Goal: Task Accomplishment & Management: Complete application form

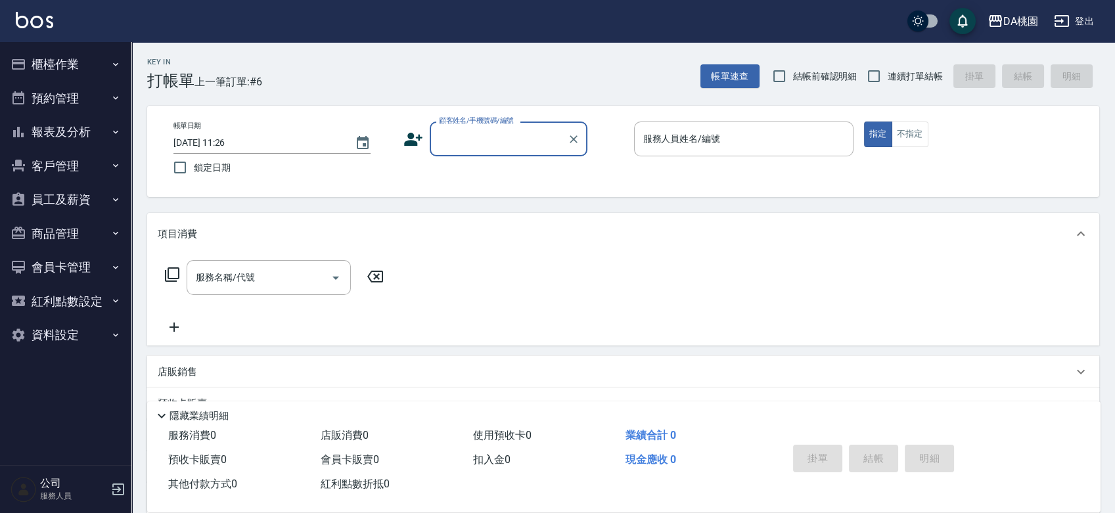
click at [484, 141] on input "顧客姓名/手機號碼/編號" at bounding box center [498, 138] width 126 height 23
type input "公司/公司00040/00040"
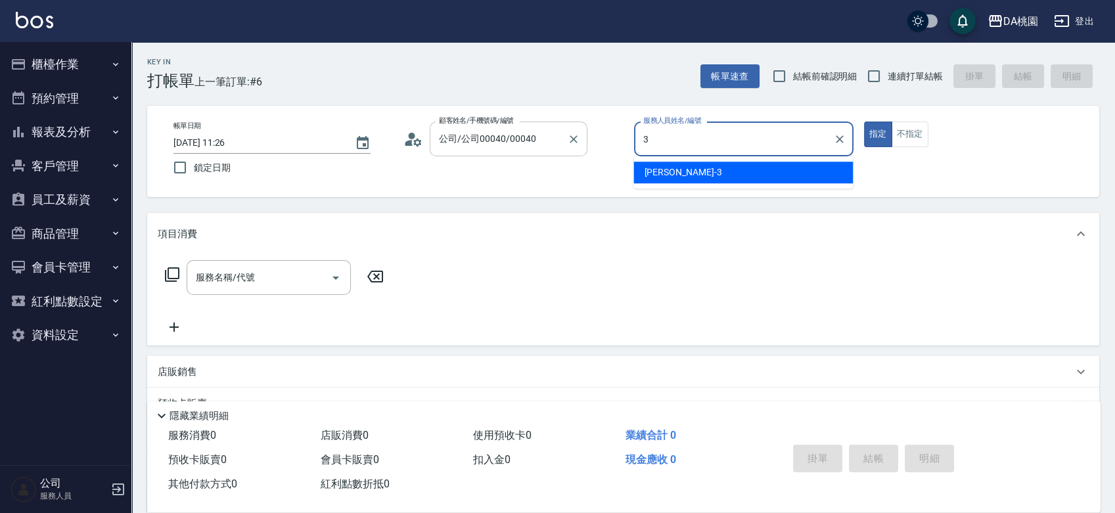
type input "[PERSON_NAME]-3"
type button "true"
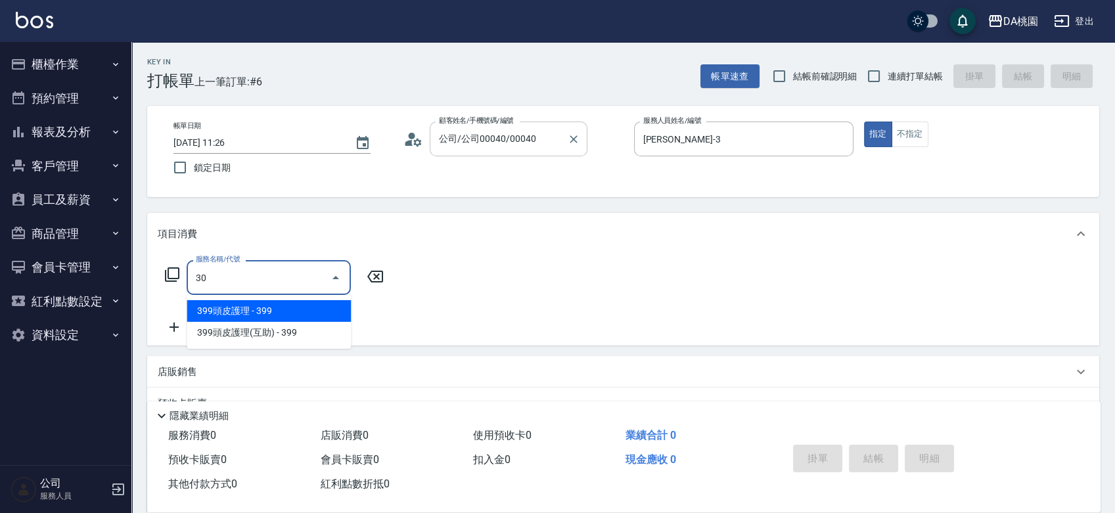
type input "303"
type input "30"
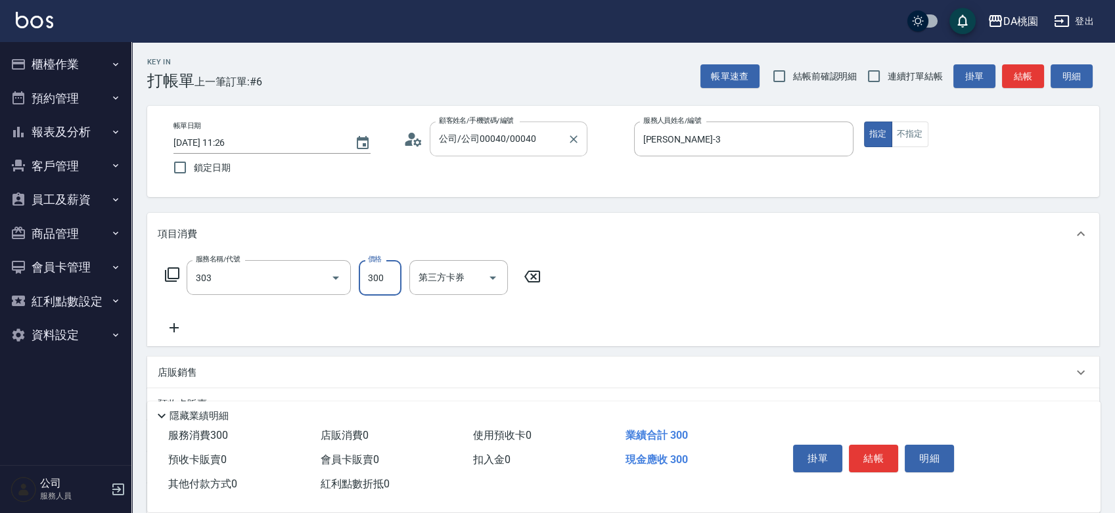
type input "A級剪髮(303)"
type input "3"
type input "0"
type input "350"
type input "30"
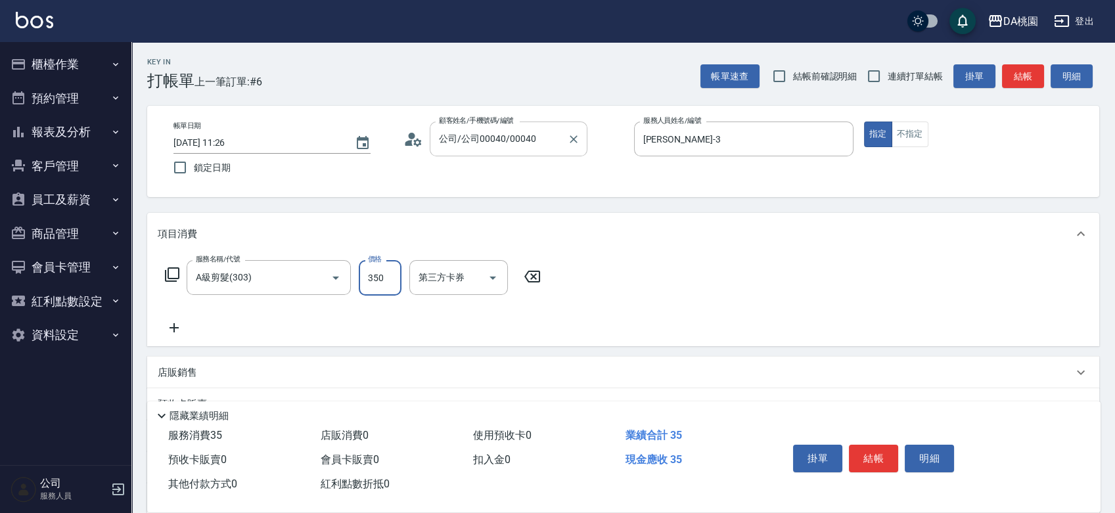
type input "350"
drag, startPoint x: 869, startPoint y: 78, endPoint x: 851, endPoint y: 162, distance: 86.7
click at [868, 78] on input "連續打單結帳" at bounding box center [874, 76] width 28 height 28
checkbox input "true"
click at [879, 462] on button "結帳" at bounding box center [873, 459] width 49 height 28
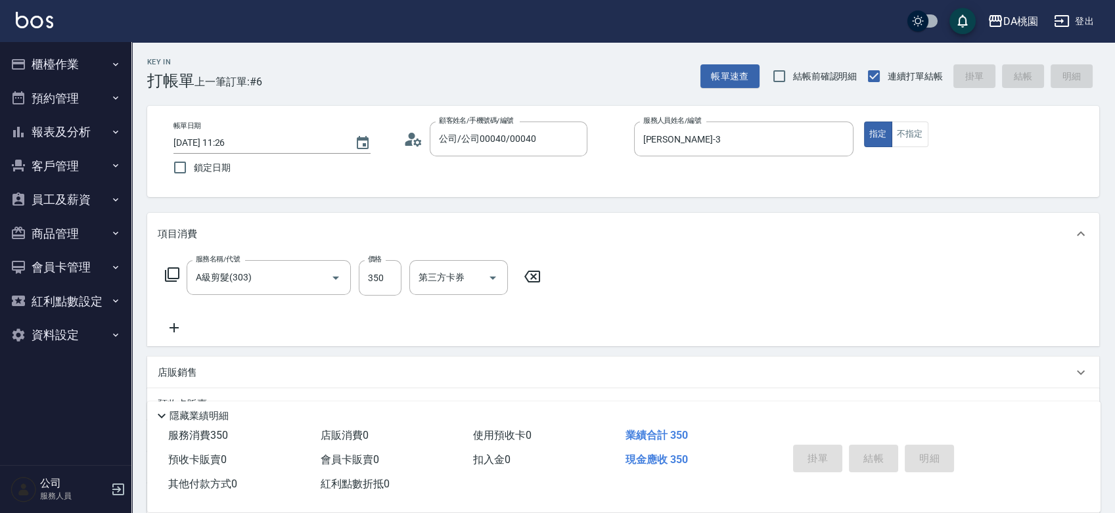
type input "[DATE] 12:29"
type input "0"
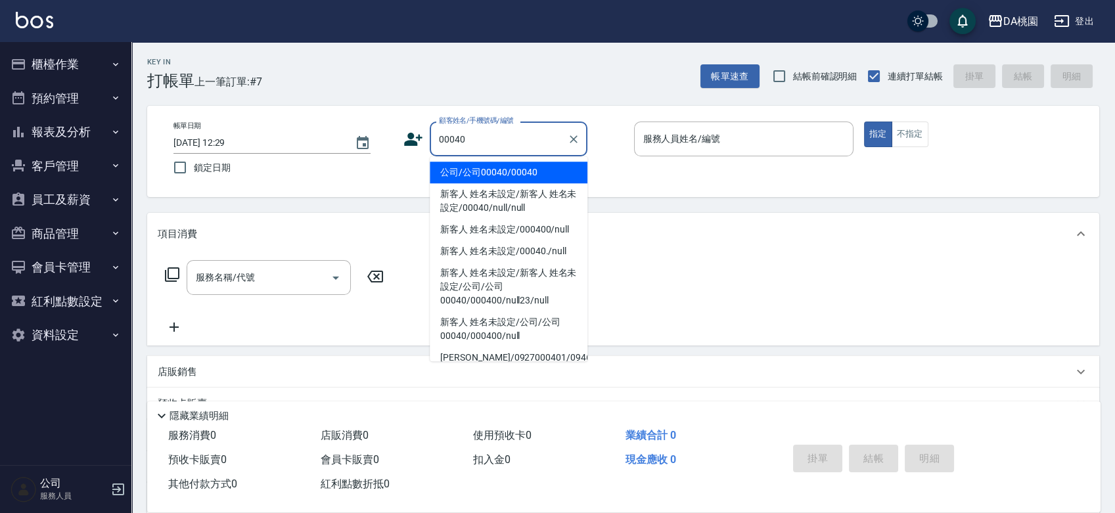
type input "公司/公司00040/00040"
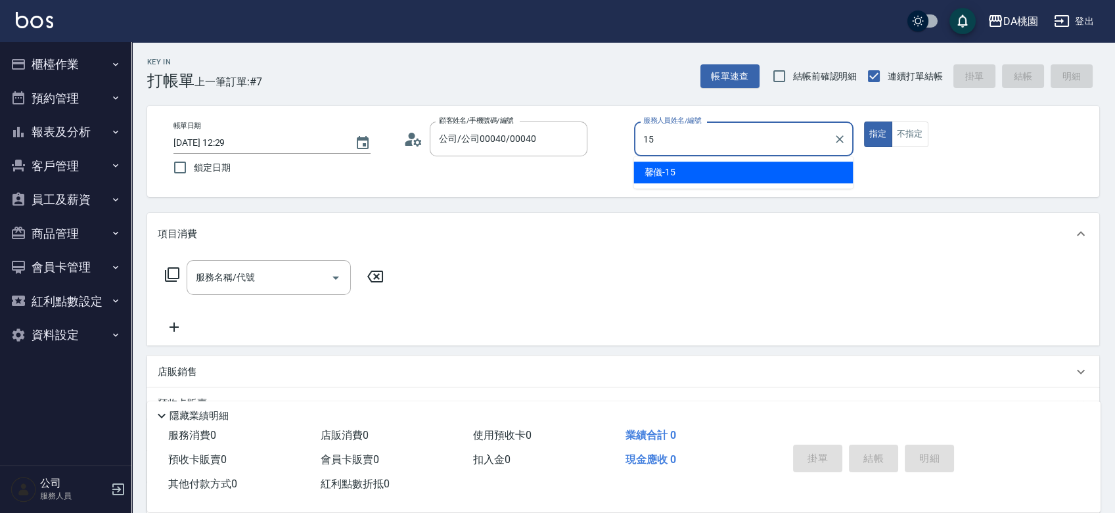
type input "馨儀-15"
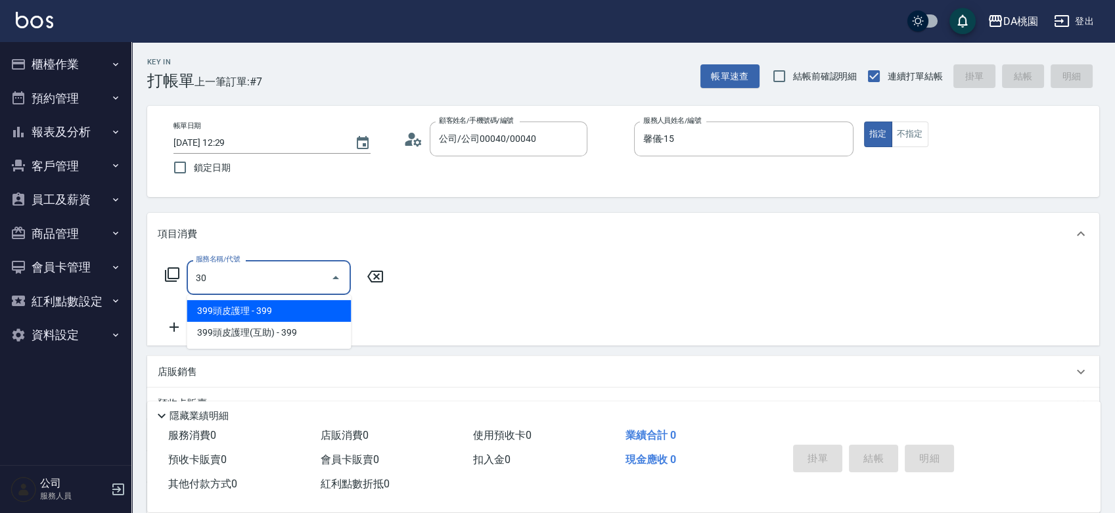
type input "303"
type input "30"
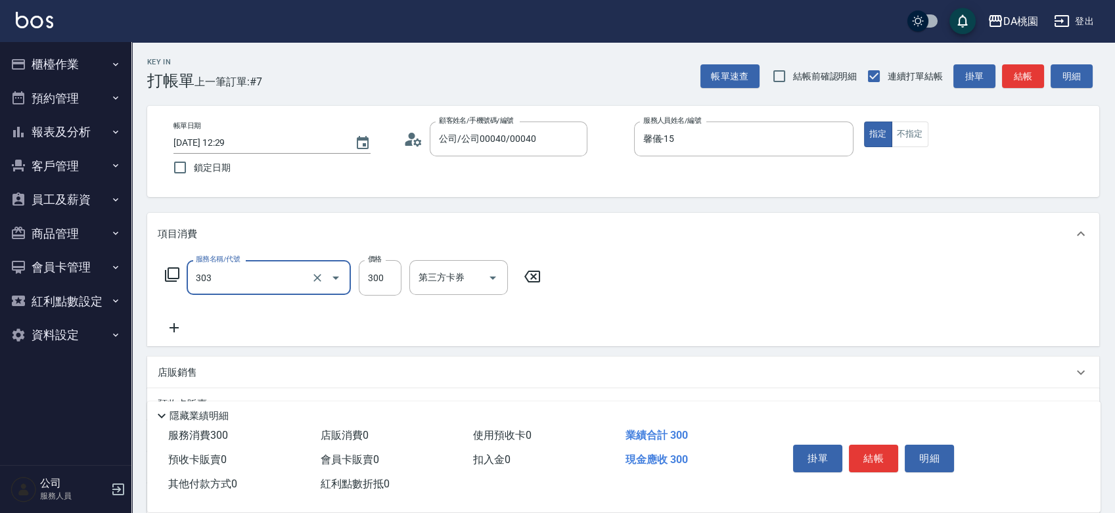
type input "A級剪髮(303)"
type input "0"
type input "50"
type input "500"
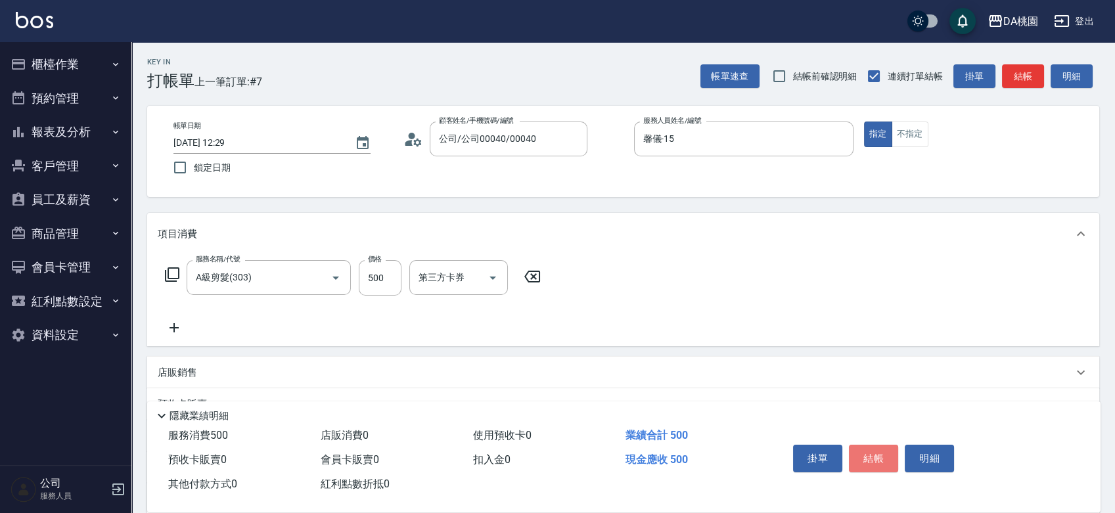
click at [881, 464] on button "結帳" at bounding box center [873, 459] width 49 height 28
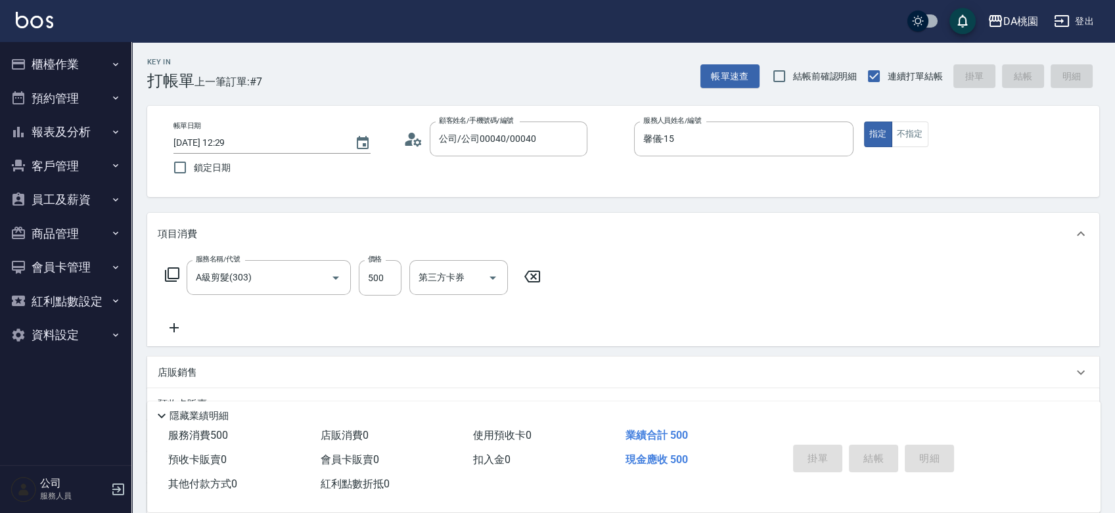
type input "0"
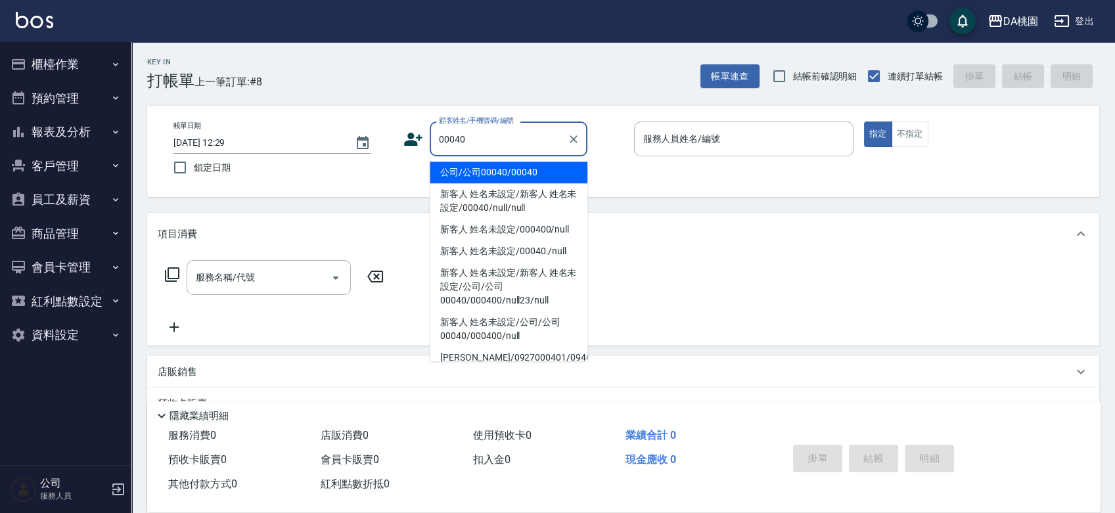
type input "公司/公司00040/00040"
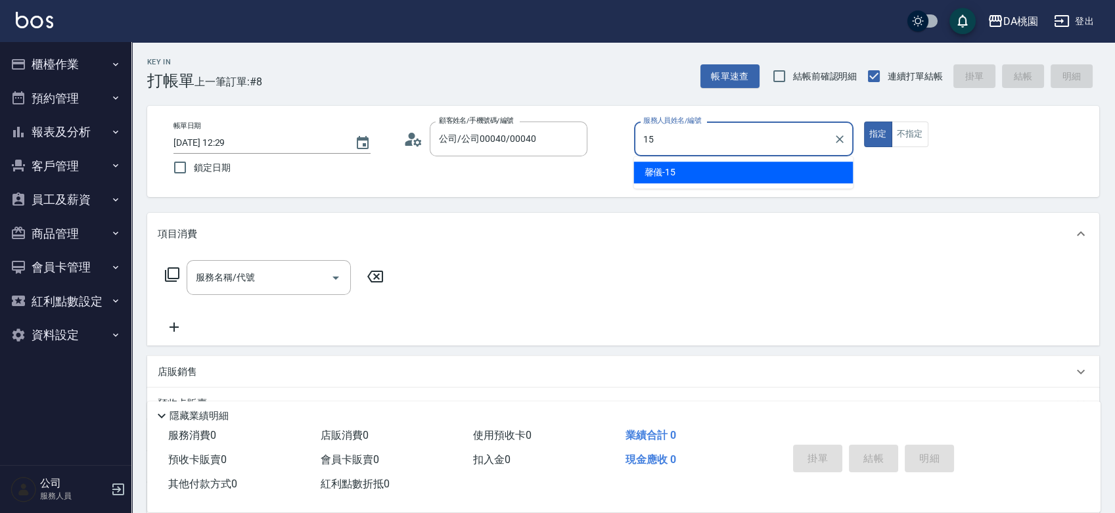
type input "馨儀-15"
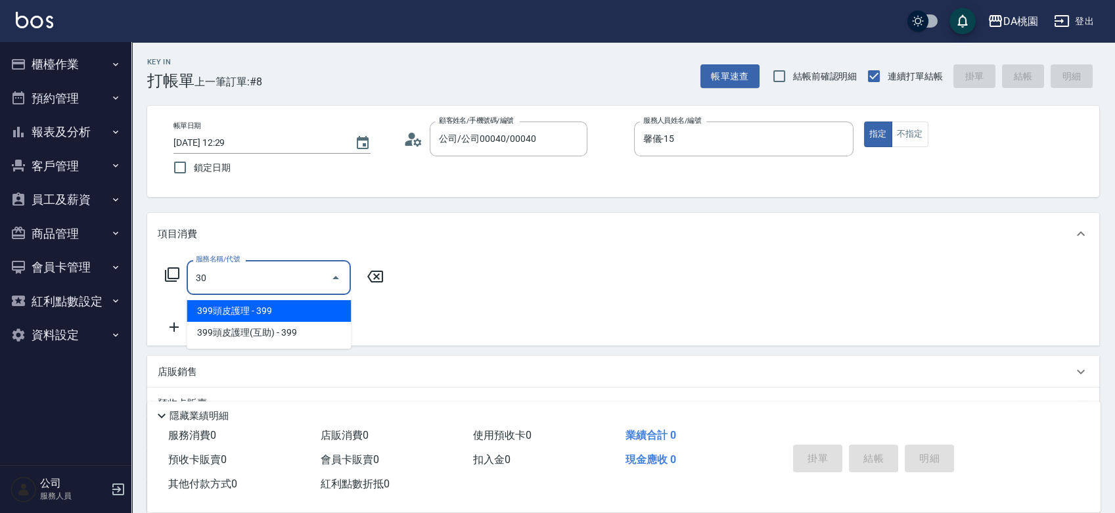
type input "303"
type input "30"
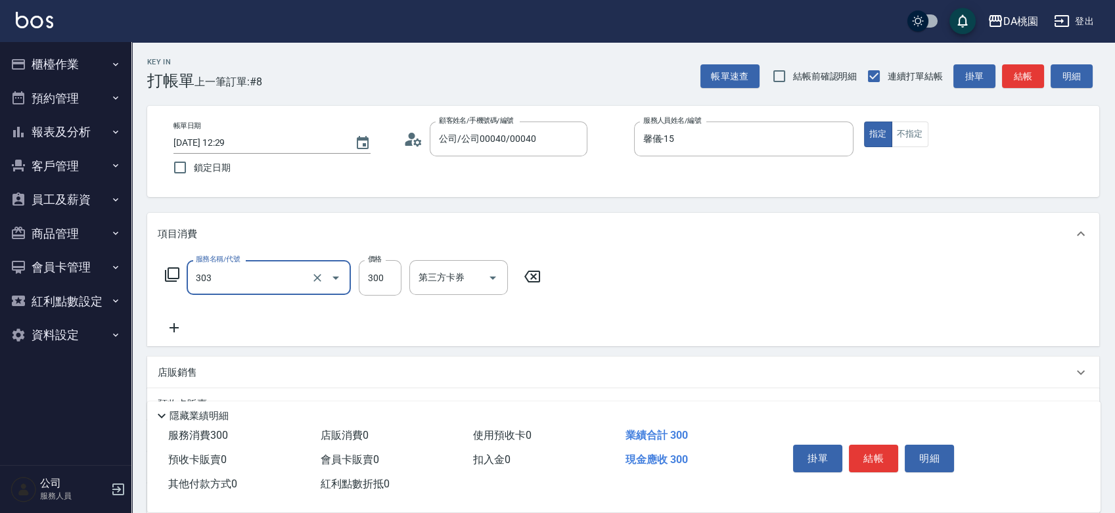
type input "A級剪髮(303)"
type input "0"
type input "40"
type input "400"
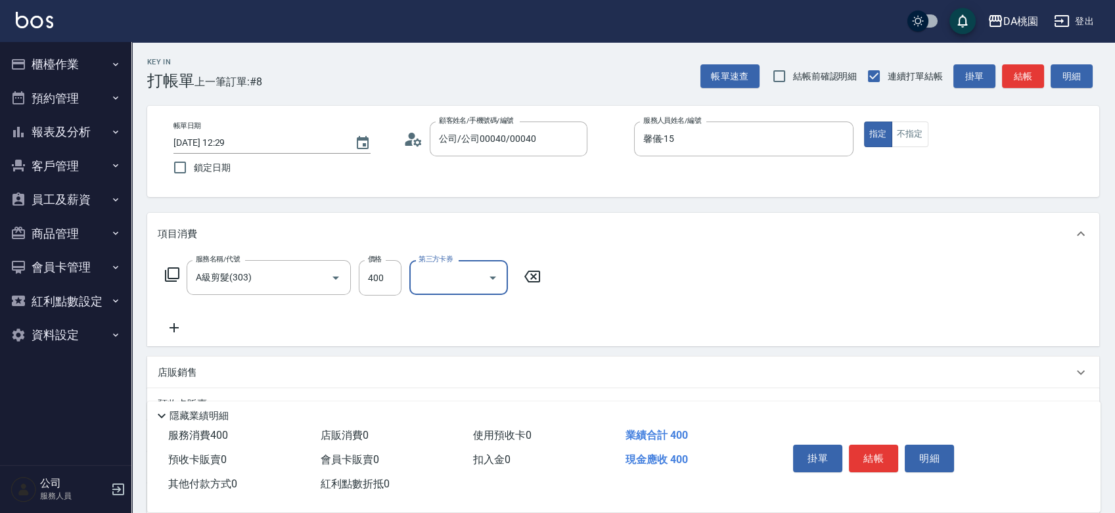
click at [881, 464] on button "結帳" at bounding box center [873, 459] width 49 height 28
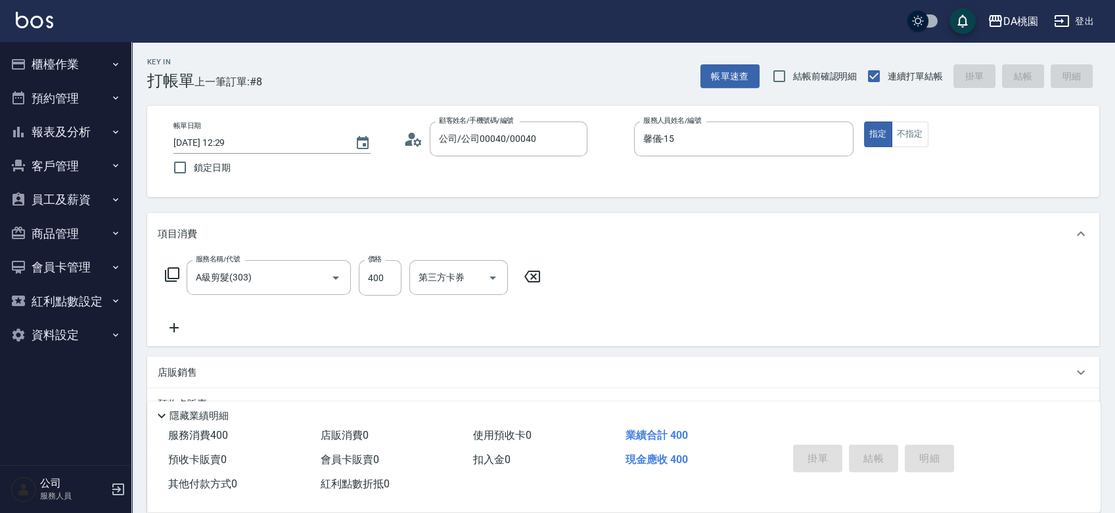
type input "[DATE] 12:30"
type input "0"
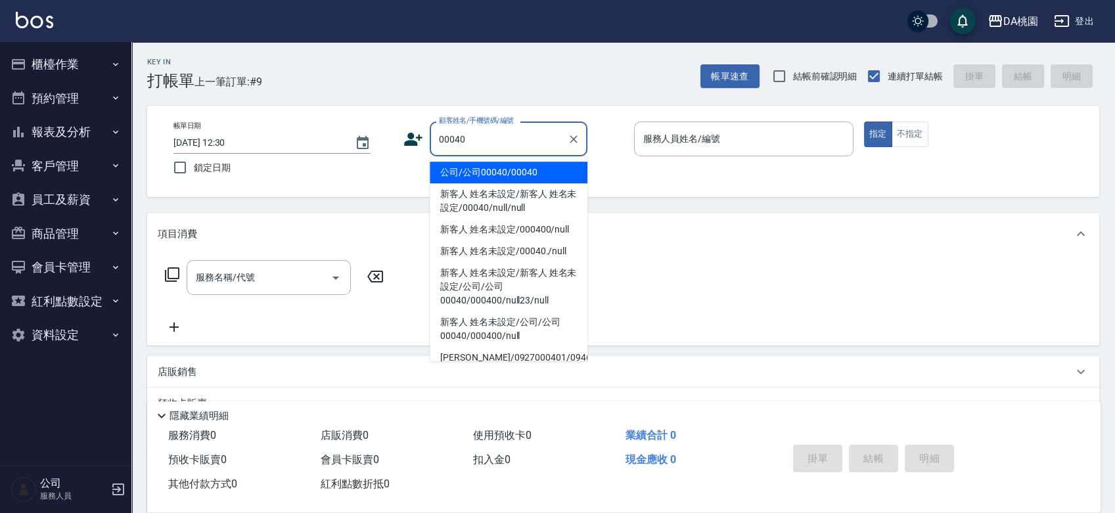
type input "公司/公司00040/00040"
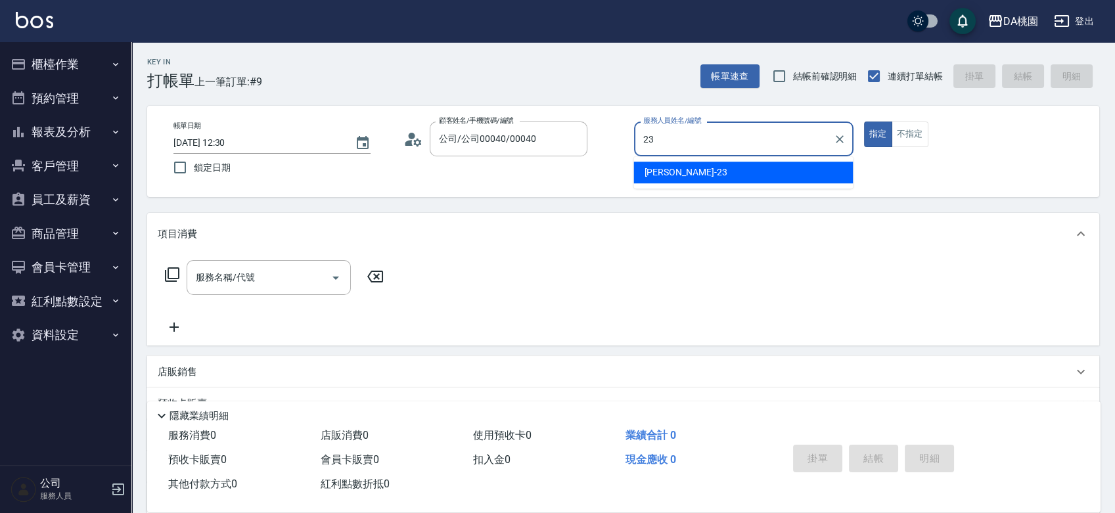
type input "[PERSON_NAME] -23"
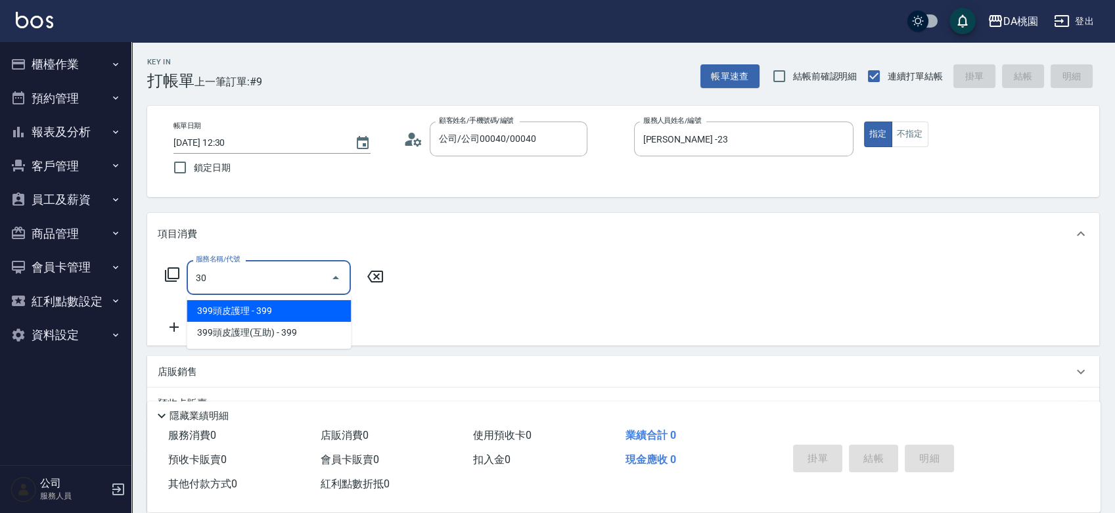
type input "303"
type input "30"
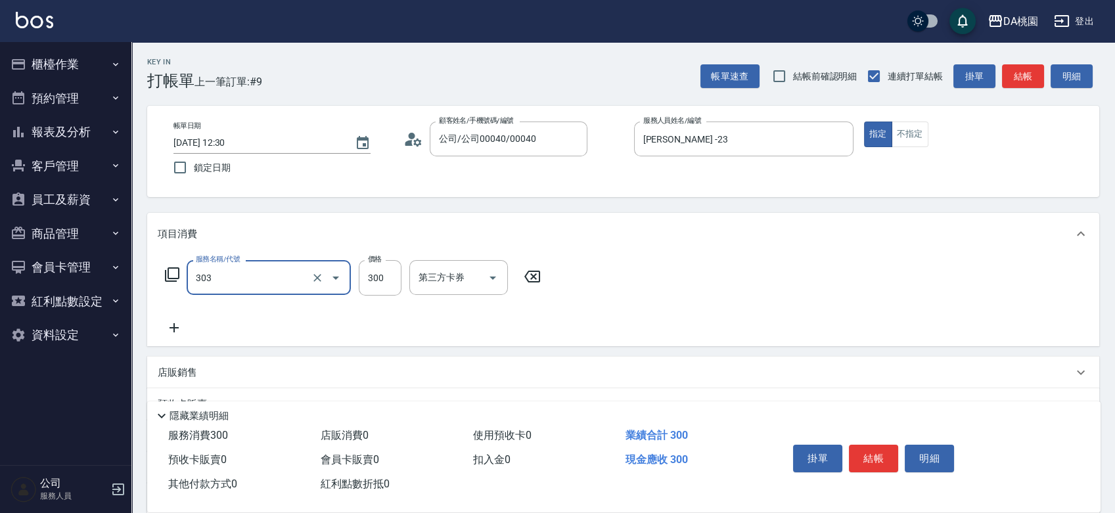
type input "A級剪髮(303)"
type input "5"
type input "0"
type input "50"
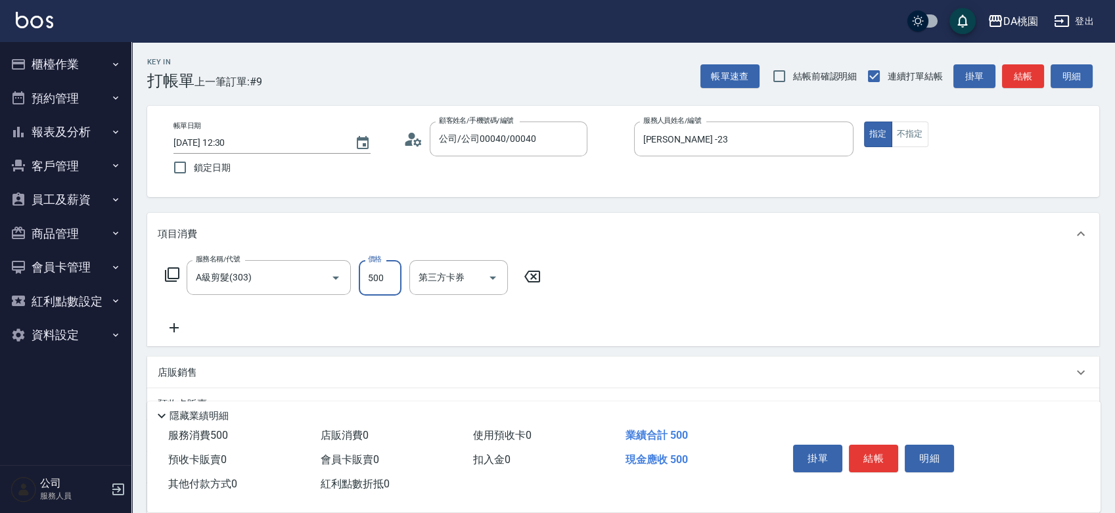
type input "500"
click at [881, 464] on button "結帳" at bounding box center [873, 459] width 49 height 28
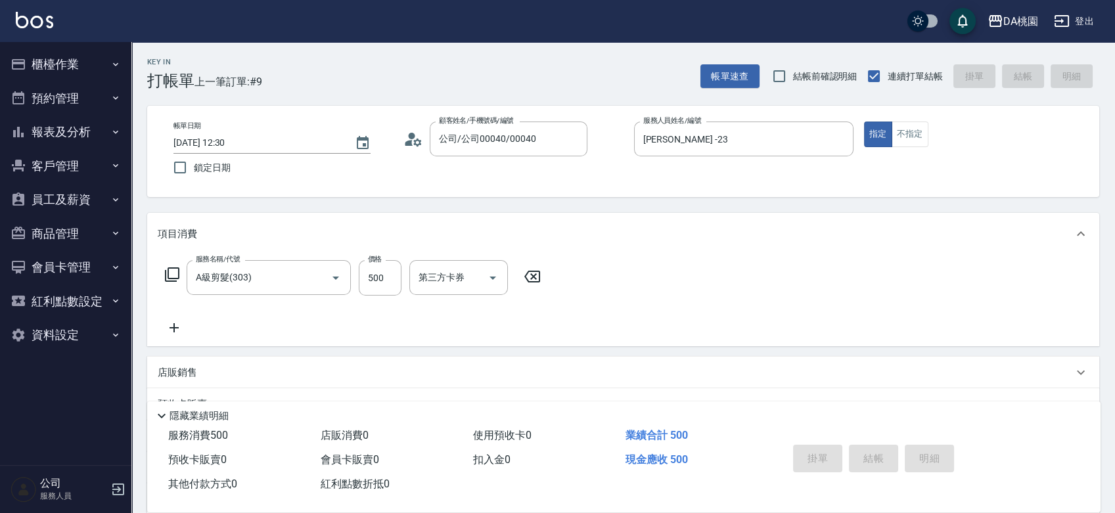
type input "0"
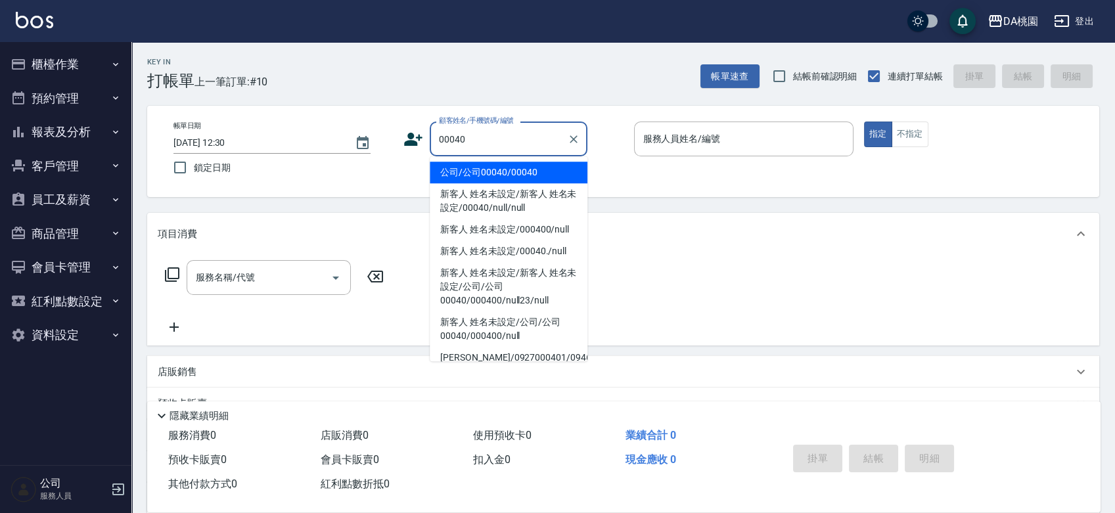
type input "公司/公司00040/00040"
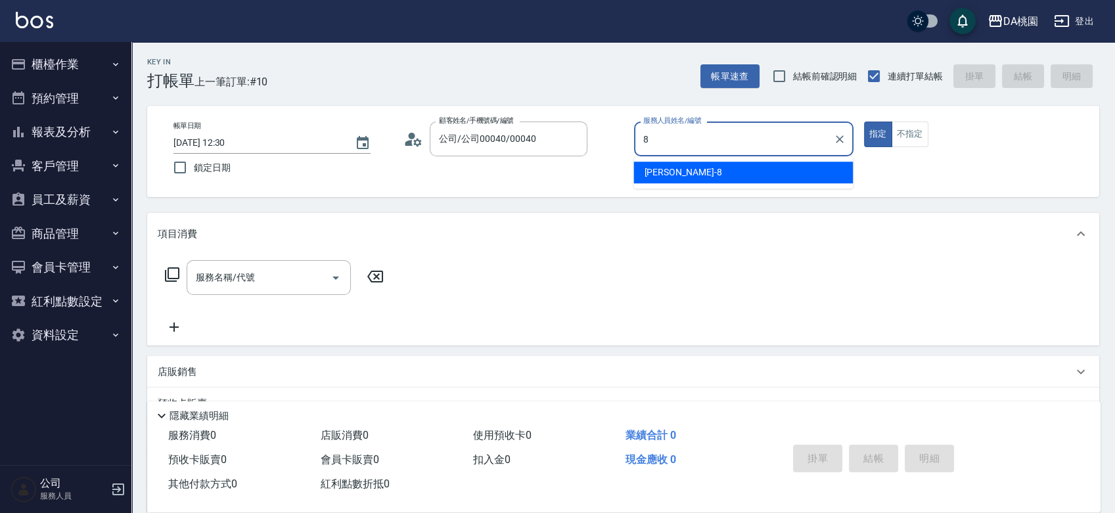
type input "[PERSON_NAME]-8"
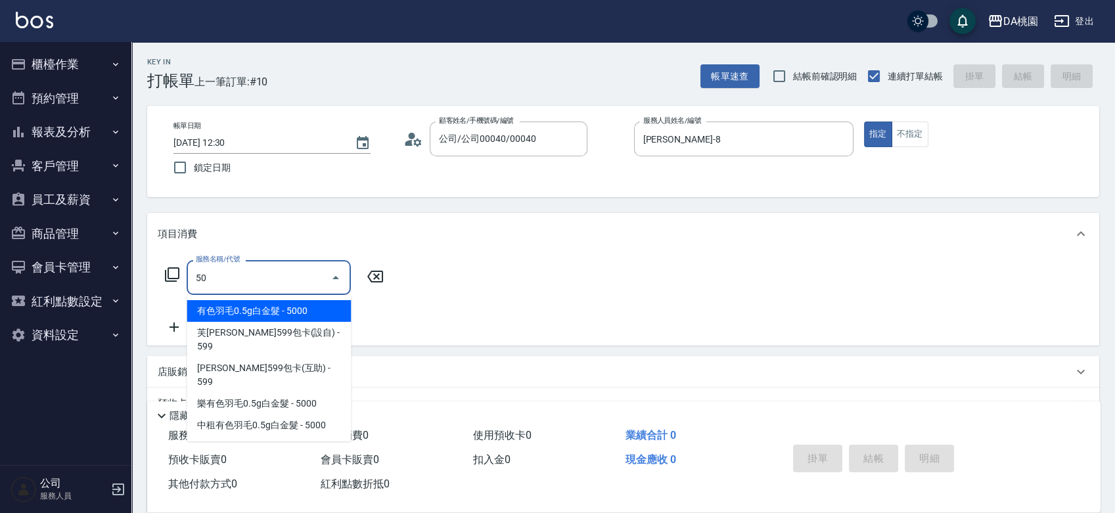
type input "501"
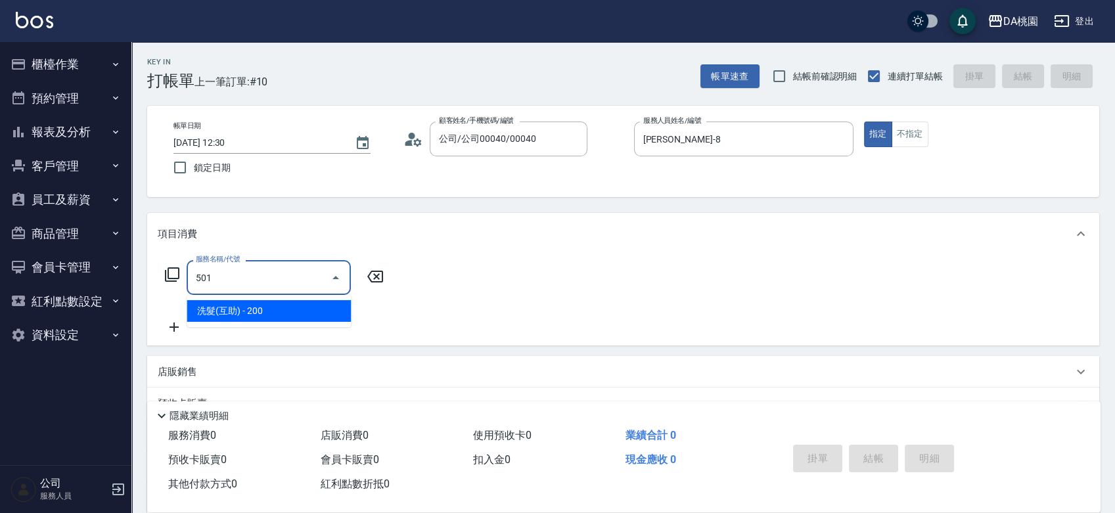
type input "20"
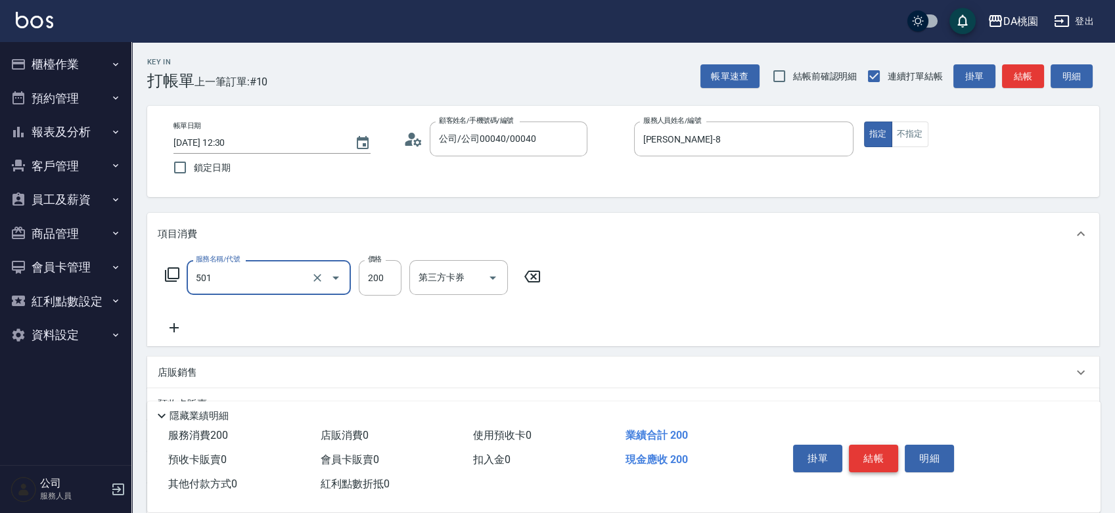
type input "洗髮(互助)(501)"
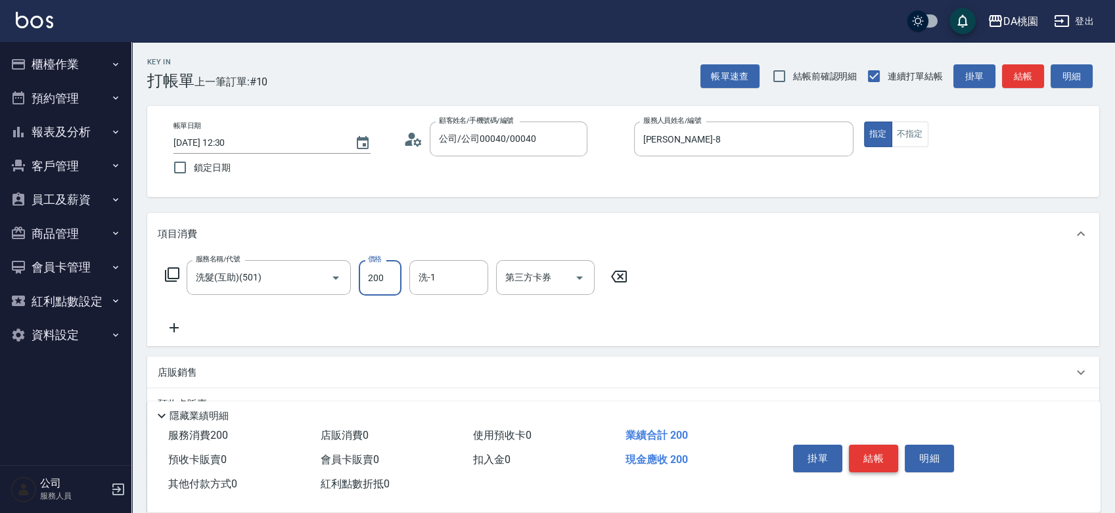
type input "2"
type input "0"
type input "250"
type input "20"
type input "250"
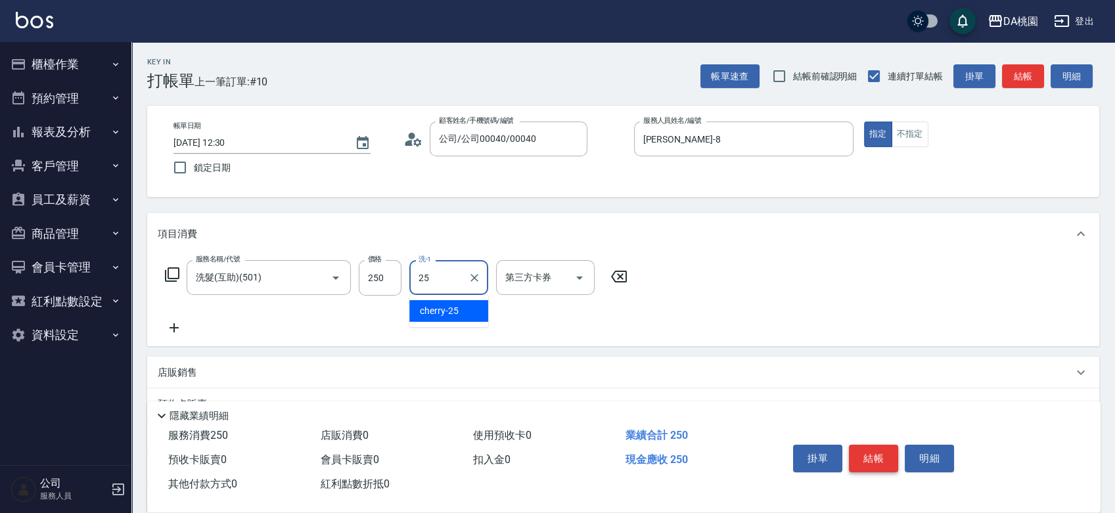
type input "cherry-25"
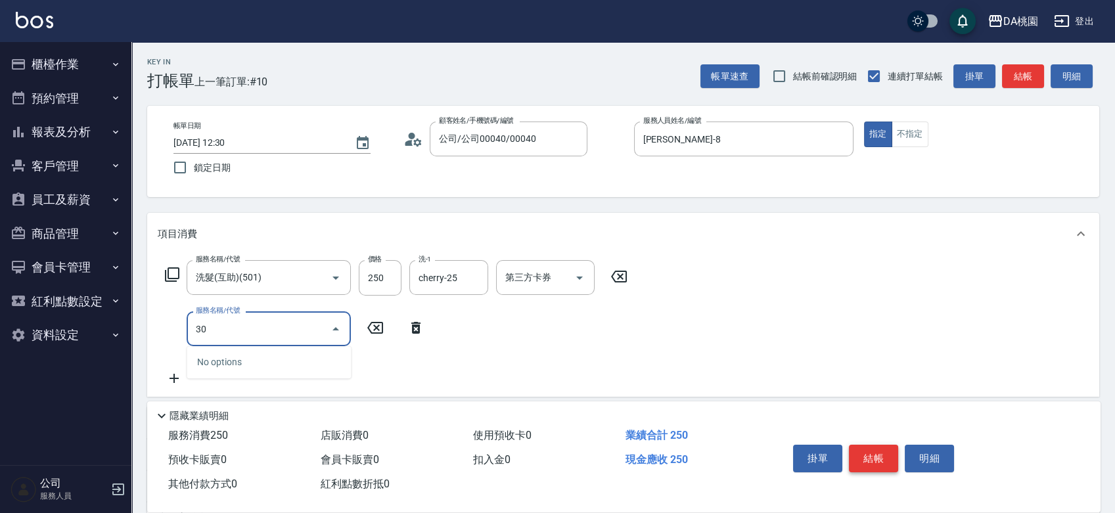
type input "303"
type input "50"
type input "A級剪髮(303)"
type input "20"
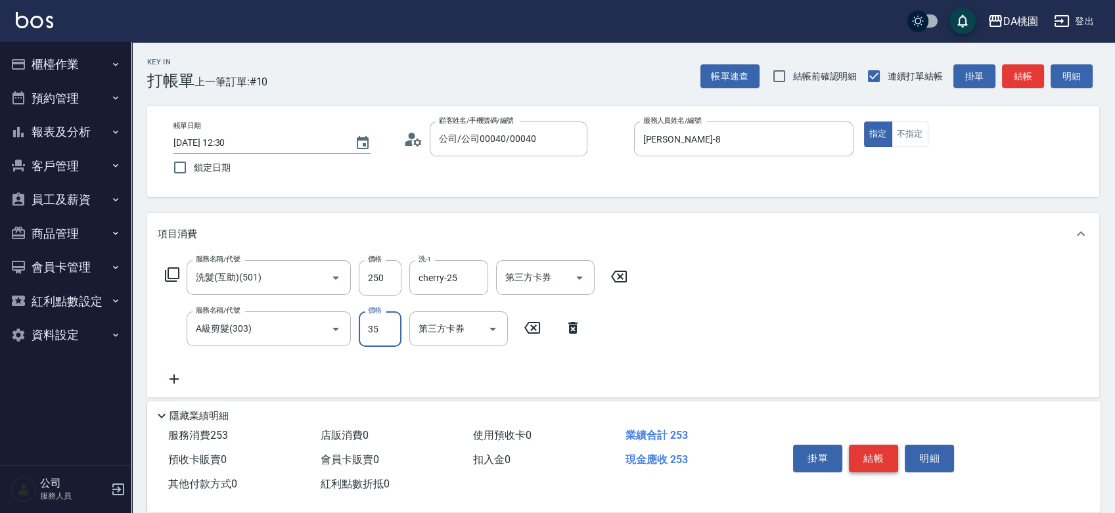
type input "350"
type input "60"
type input "350"
click at [881, 464] on button "結帳" at bounding box center [873, 459] width 49 height 28
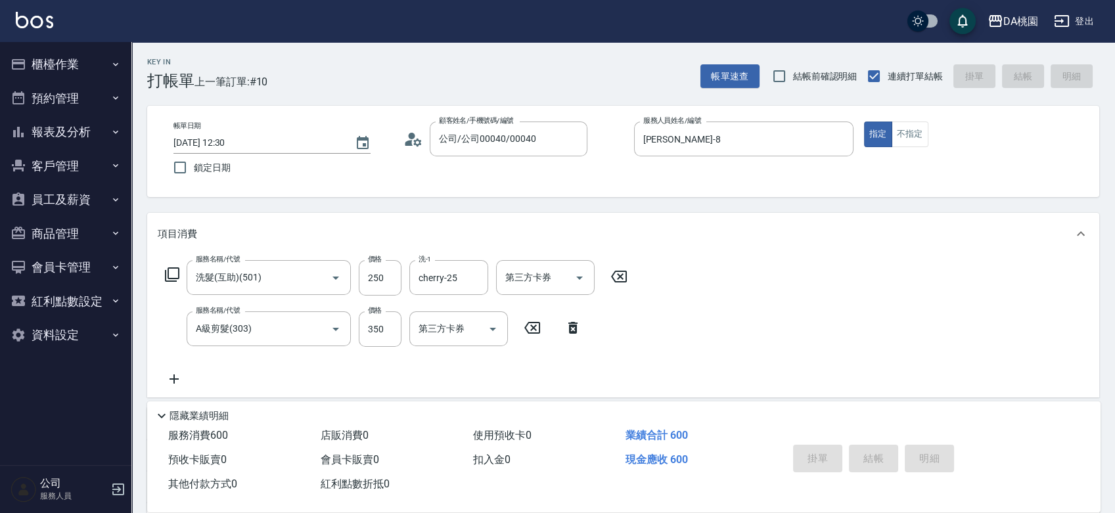
type input "0"
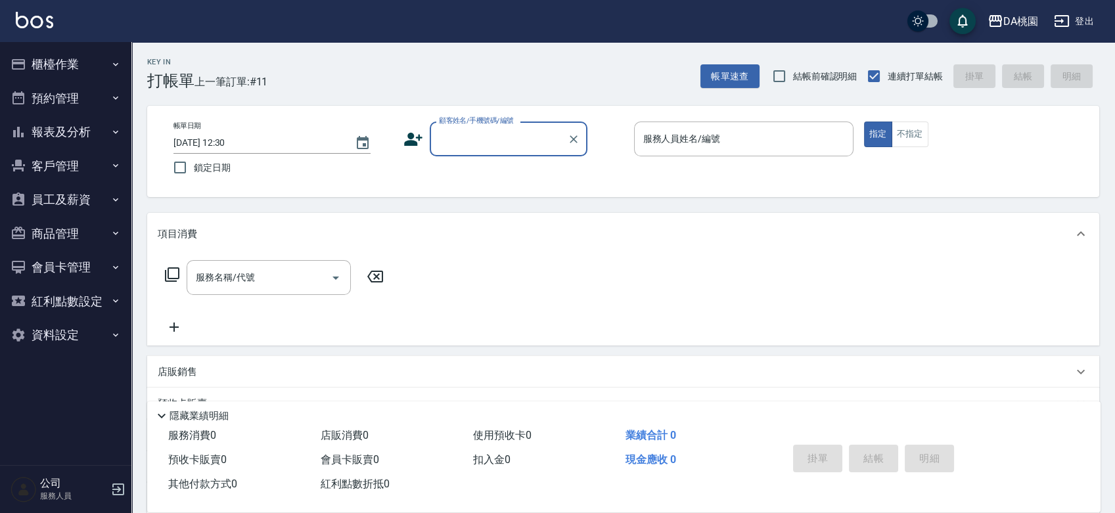
click at [32, 62] on button "櫃檯作業" at bounding box center [65, 64] width 121 height 34
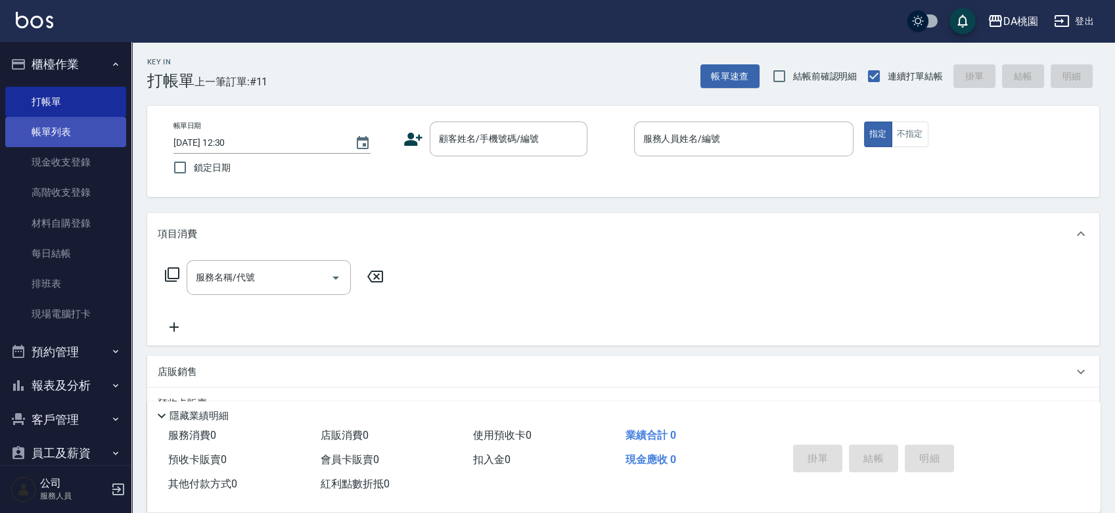
click at [40, 141] on link "帳單列表" at bounding box center [65, 132] width 121 height 30
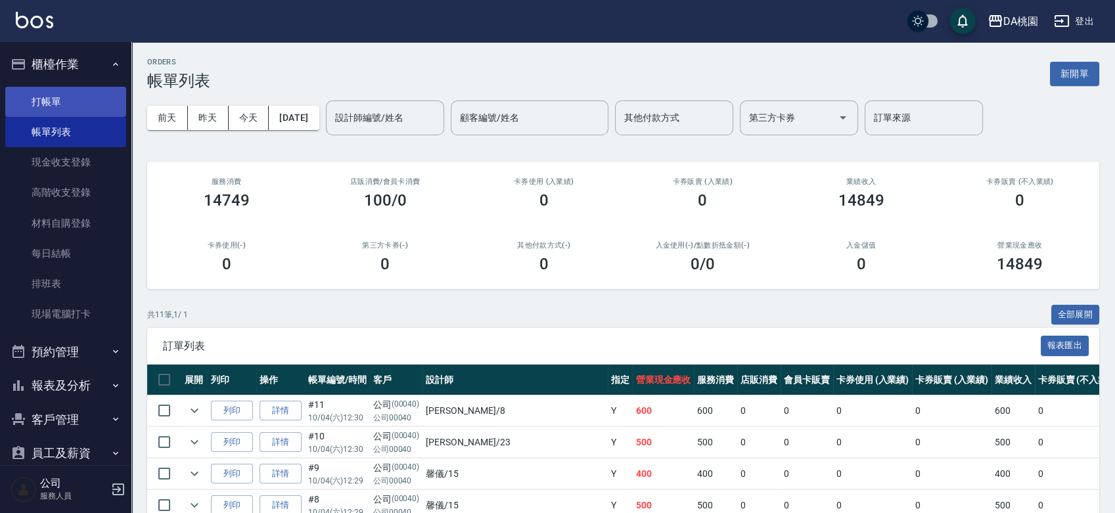
click at [58, 97] on link "打帳單" at bounding box center [65, 102] width 121 height 30
